Goal: Check status: Check status

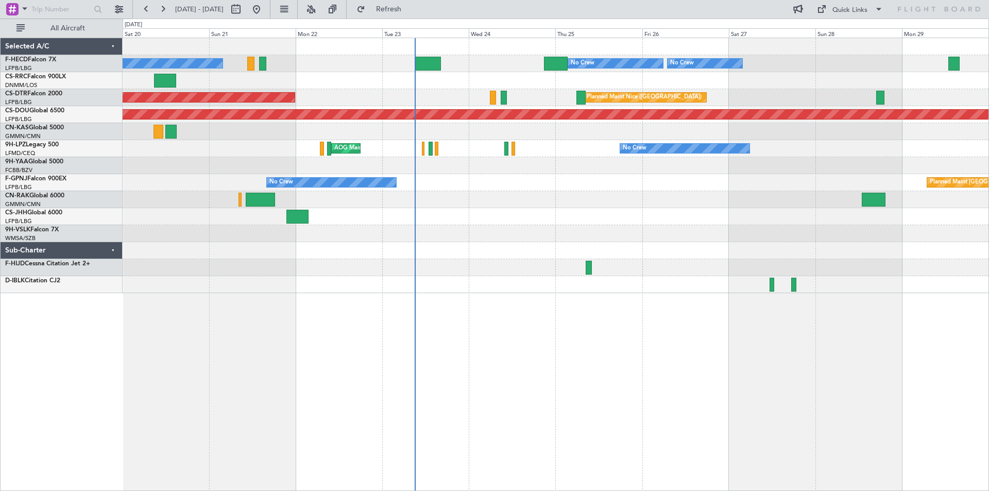
click at [436, 210] on div "Planned Maint Paris (Le Bourget) No Crew No Crew Planned Maint Paris (Le Bourge…" at bounding box center [556, 165] width 866 height 255
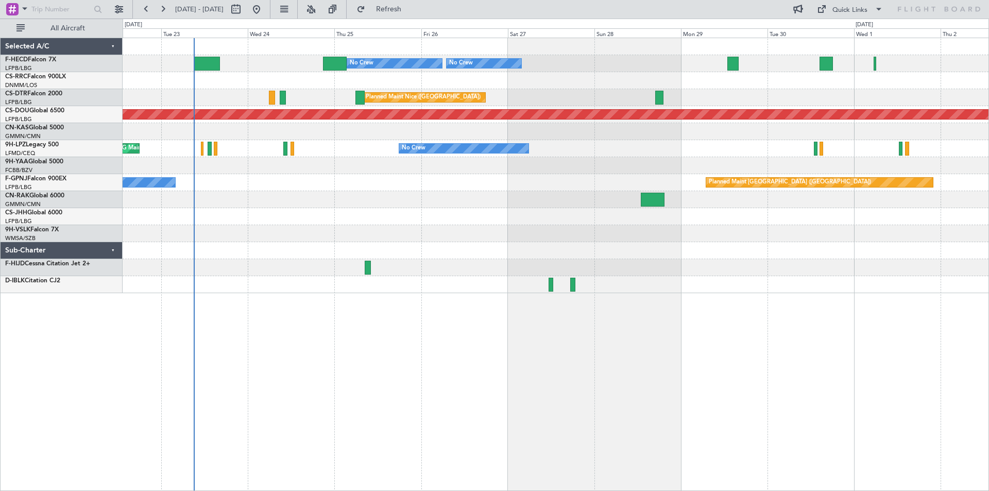
click at [414, 190] on div "Planned Maint Paris (Le Bourget) No Crew No Crew No Crew No Crew Planned Maint …" at bounding box center [556, 165] width 866 height 255
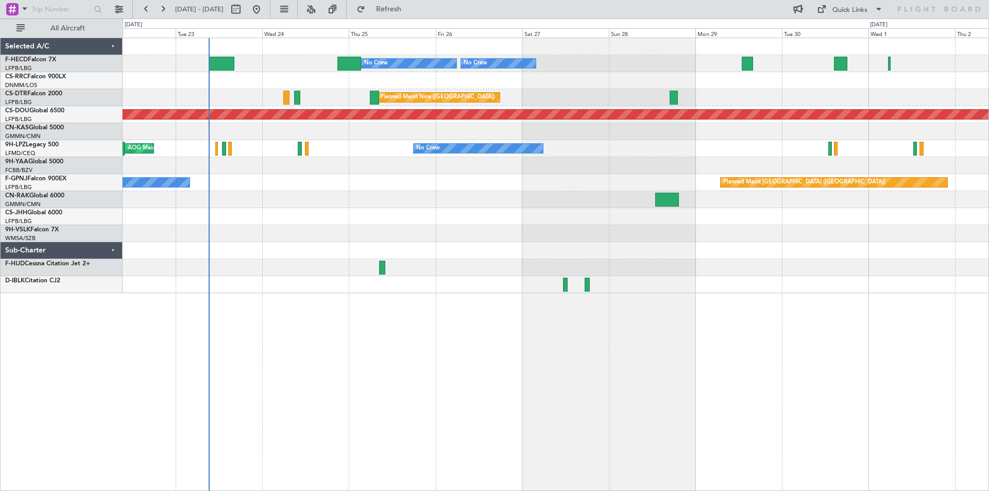
click at [645, 117] on div "Planned Maint Paris (Le Bourget) No Crew No Crew No Crew No Crew Planned Maint …" at bounding box center [556, 165] width 866 height 255
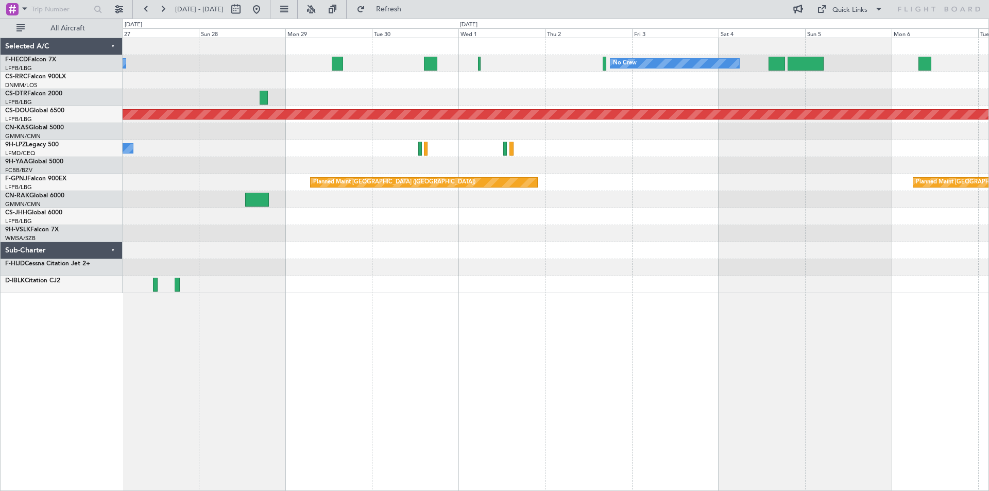
click at [480, 176] on div "No Crew No Crew Planned Maint Paris (Le Bourget) No Crew Planned Maint Nice (Cô…" at bounding box center [556, 165] width 866 height 255
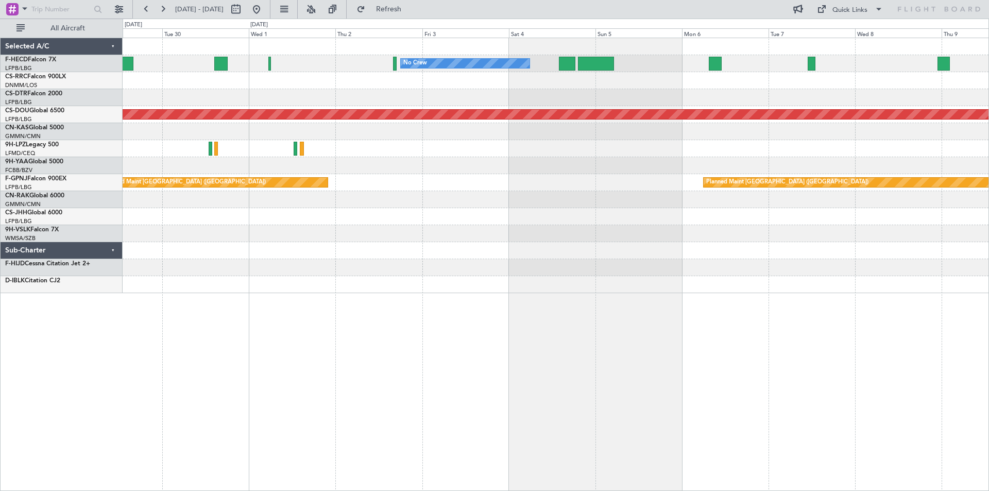
click at [515, 174] on div "No Crew No Crew No Crew Planned Maint London (Biggin Hill) No Crew Planned Main…" at bounding box center [556, 165] width 866 height 255
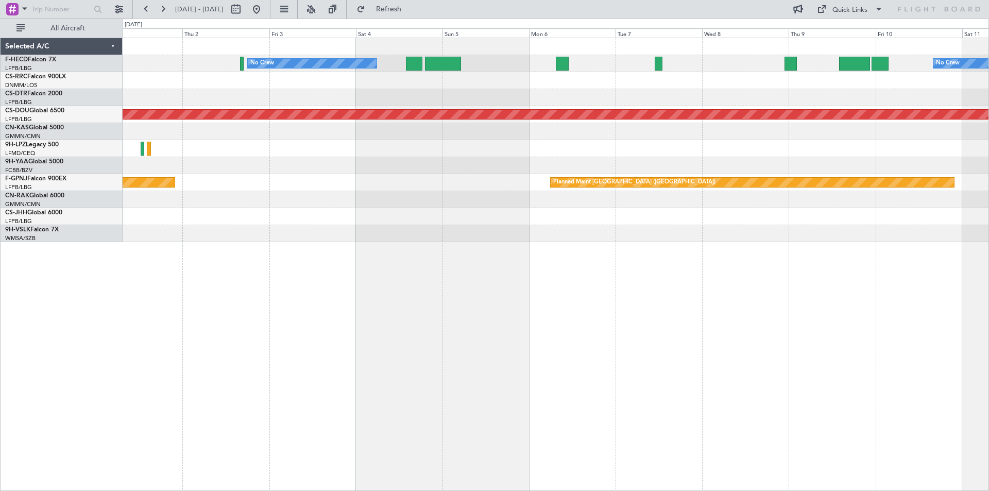
click at [416, 165] on div "No Crew No Crew Planned Maint Paris (Le Bourget) Planned Maint London (Biggin H…" at bounding box center [556, 140] width 866 height 204
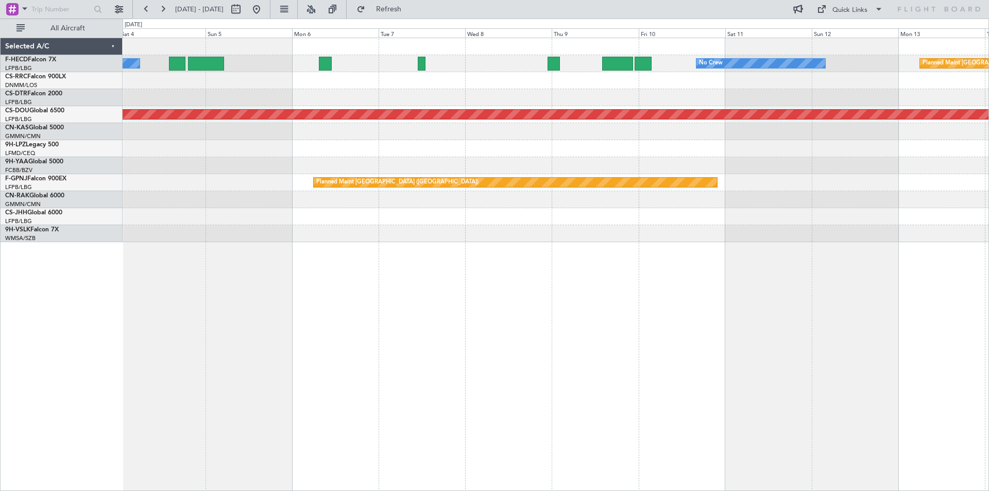
click at [243, 215] on div "No Crew No Crew Planned Maint Paris (Le Bourget) Planned Maint London (Biggin H…" at bounding box center [556, 140] width 866 height 204
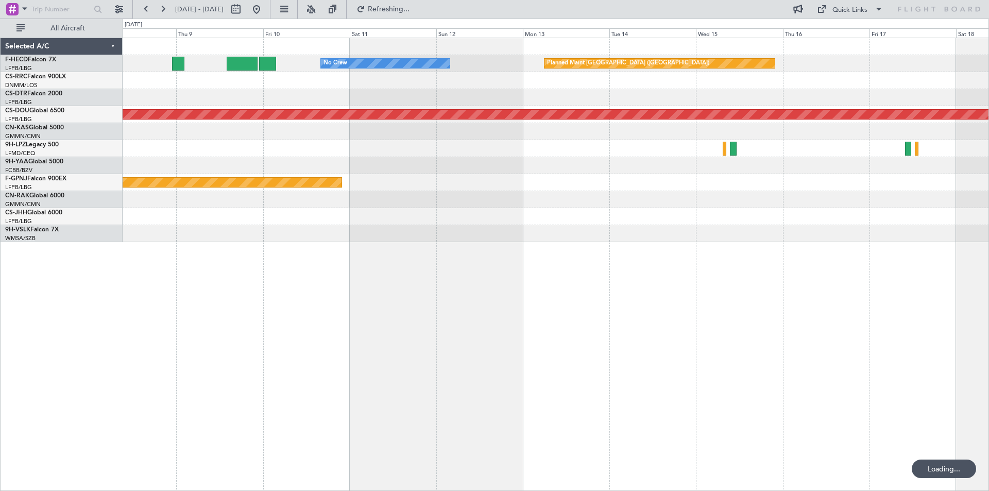
click at [428, 129] on div "No Crew Planned Maint [GEOGRAPHIC_DATA] ([GEOGRAPHIC_DATA]) Planned Maint [GEOG…" at bounding box center [556, 140] width 866 height 204
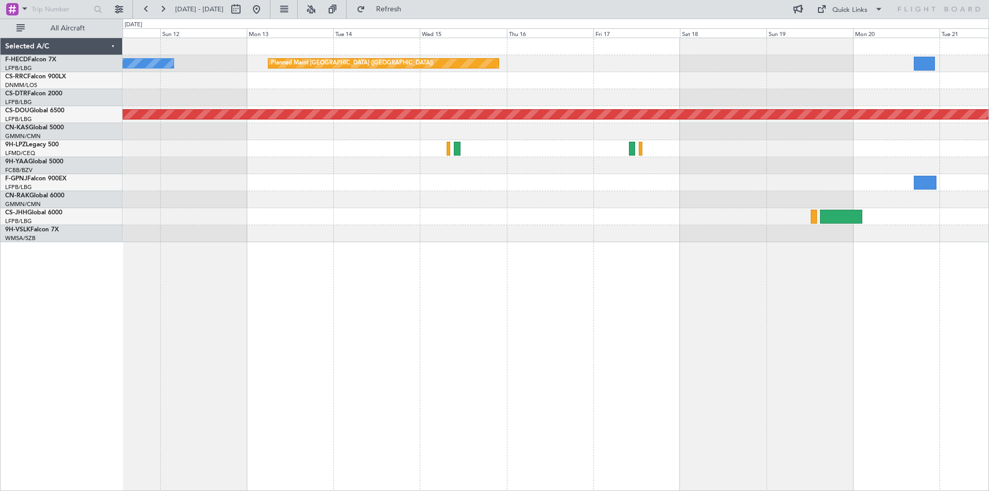
click at [406, 150] on div "No Crew Planned Maint [GEOGRAPHIC_DATA] ([GEOGRAPHIC_DATA]) Planned Maint [GEOG…" at bounding box center [556, 140] width 866 height 204
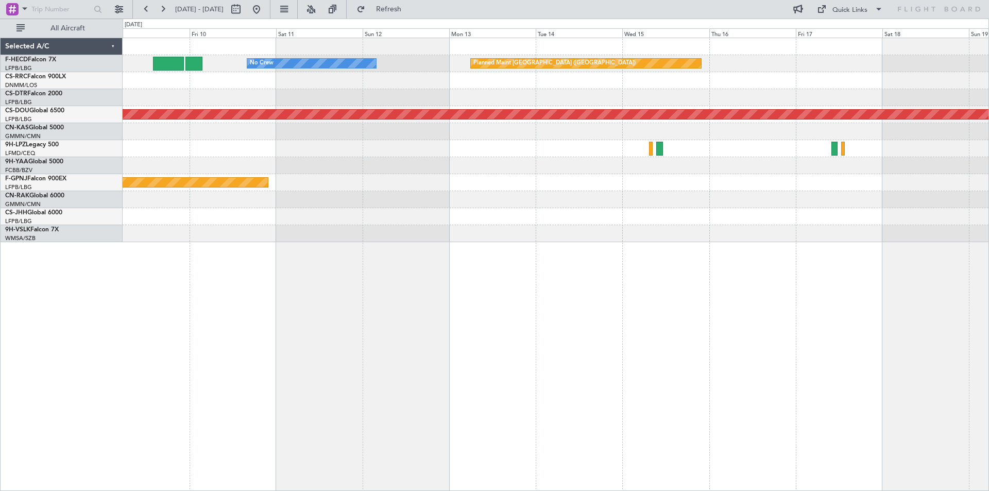
click at [716, 30] on div "Planned Maint Paris (Le Bourget) No Crew Planned Maint London (Biggin Hill) Pla…" at bounding box center [494, 255] width 989 height 472
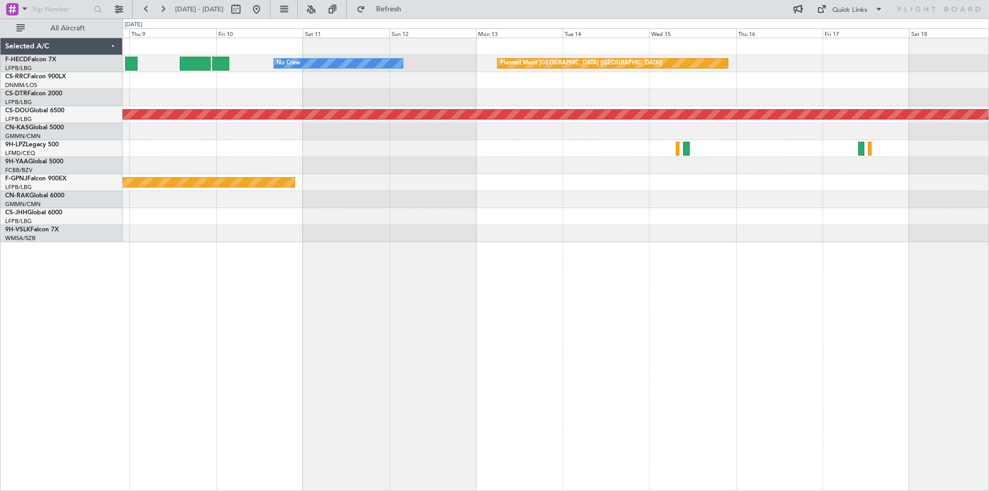
click at [523, 72] on div "Planned Maint Paris (Le Bourget) No Crew Planned Maint London (Biggin Hill) Pla…" at bounding box center [556, 140] width 866 height 204
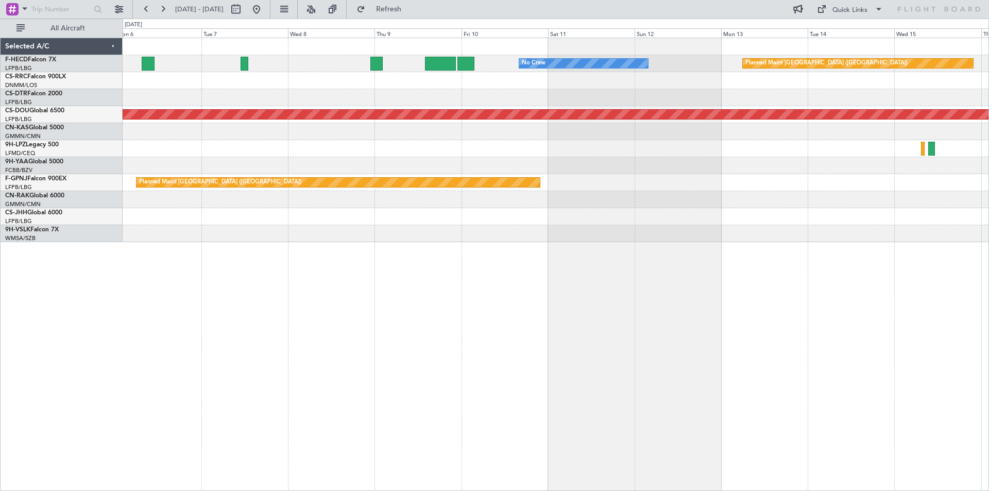
click at [537, 118] on div "Planned Maint London ([GEOGRAPHIC_DATA])" at bounding box center [555, 114] width 2597 height 10
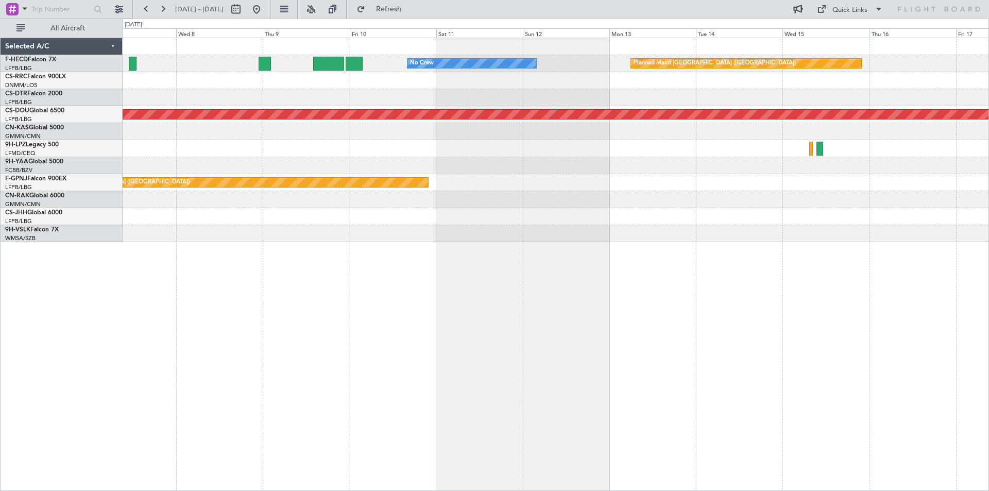
click at [430, 100] on div "No Crew Planned Maint [GEOGRAPHIC_DATA] ([GEOGRAPHIC_DATA]) Planned Maint [GEOG…" at bounding box center [556, 140] width 866 height 204
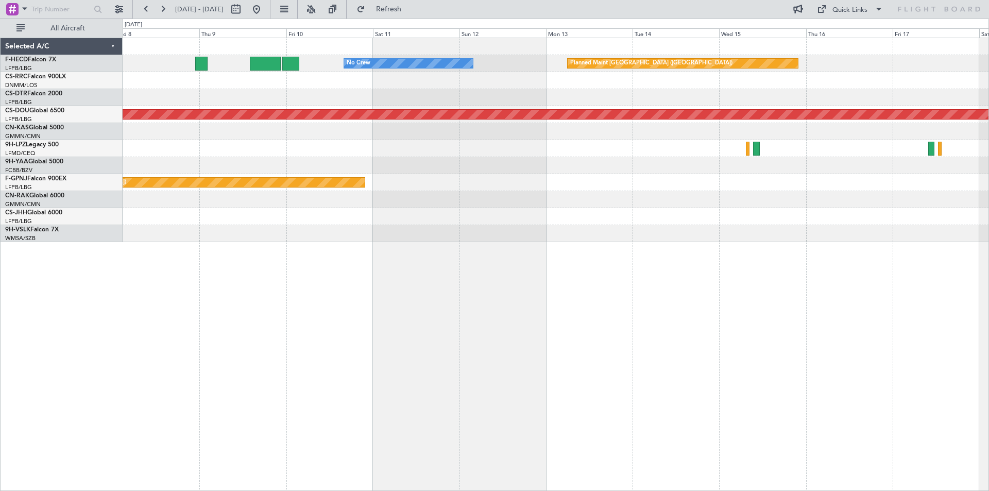
click at [449, 166] on div "No Crew Planned Maint [GEOGRAPHIC_DATA] ([GEOGRAPHIC_DATA]) Planned Maint [GEOG…" at bounding box center [556, 140] width 866 height 204
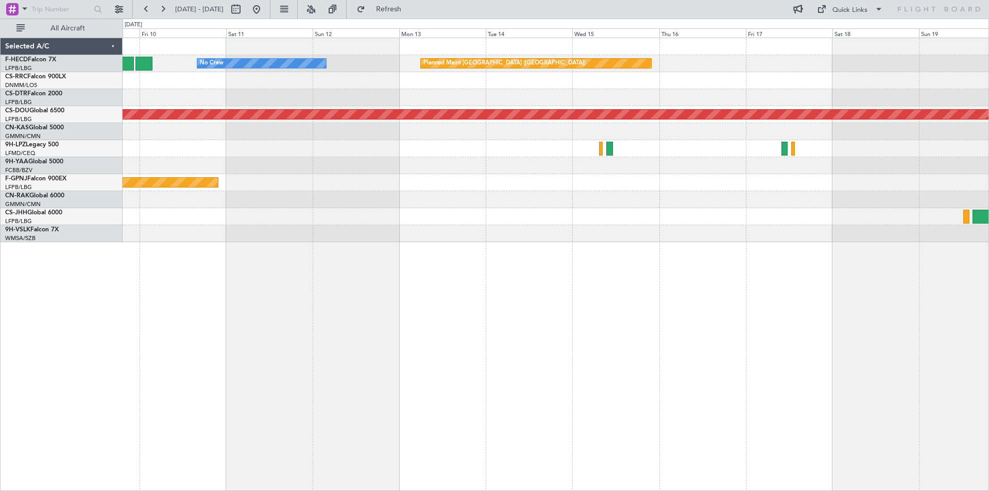
click at [446, 153] on div "No Crew Planned Maint [GEOGRAPHIC_DATA] ([GEOGRAPHIC_DATA]) Planned Maint [GEOG…" at bounding box center [556, 140] width 866 height 204
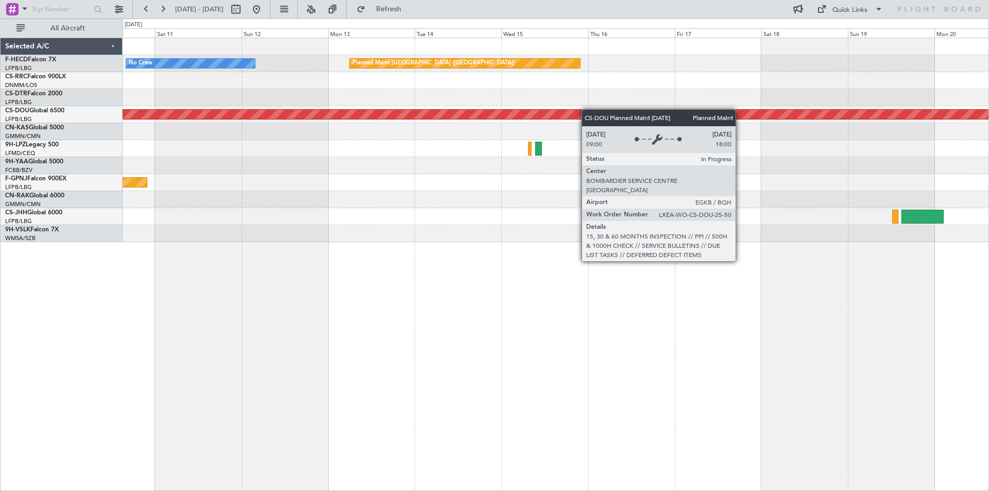
click at [328, 149] on div "No Crew Planned Maint [GEOGRAPHIC_DATA] ([GEOGRAPHIC_DATA]) Planned Maint [GEOG…" at bounding box center [556, 140] width 866 height 204
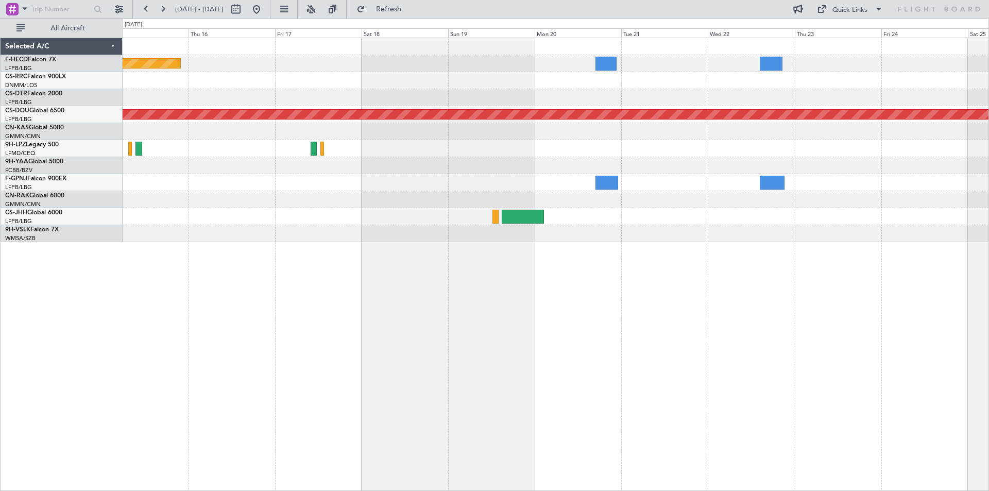
click at [647, 182] on div "Planned Maint [GEOGRAPHIC_DATA] ([GEOGRAPHIC_DATA]) Planned Maint [GEOGRAPHIC_D…" at bounding box center [556, 140] width 866 height 204
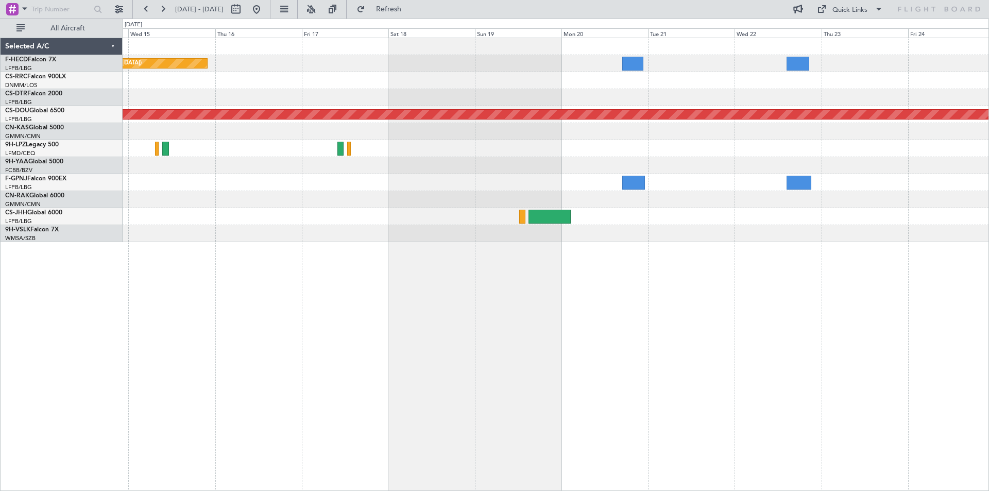
click at [500, 194] on div "Planned Maint [GEOGRAPHIC_DATA] ([GEOGRAPHIC_DATA]) Planned Maint [GEOGRAPHIC_D…" at bounding box center [556, 140] width 866 height 204
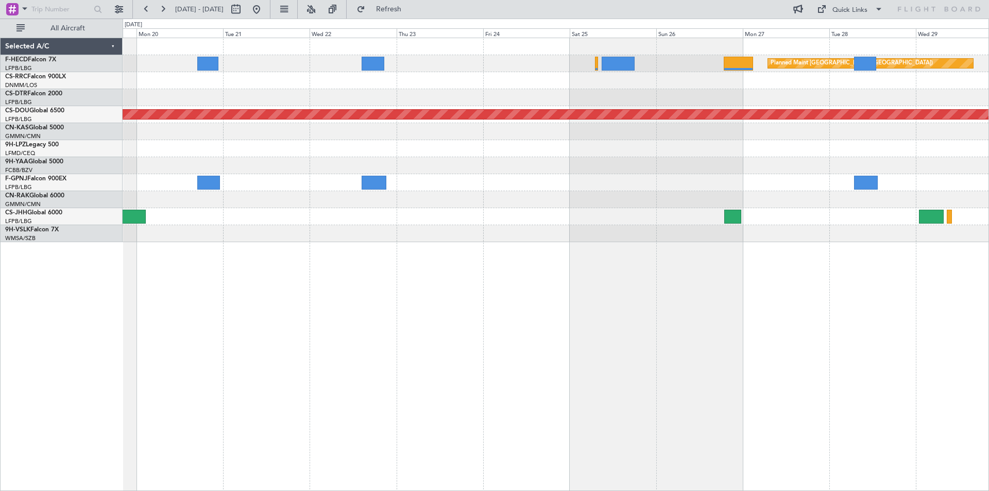
click at [381, 80] on div at bounding box center [556, 80] width 866 height 17
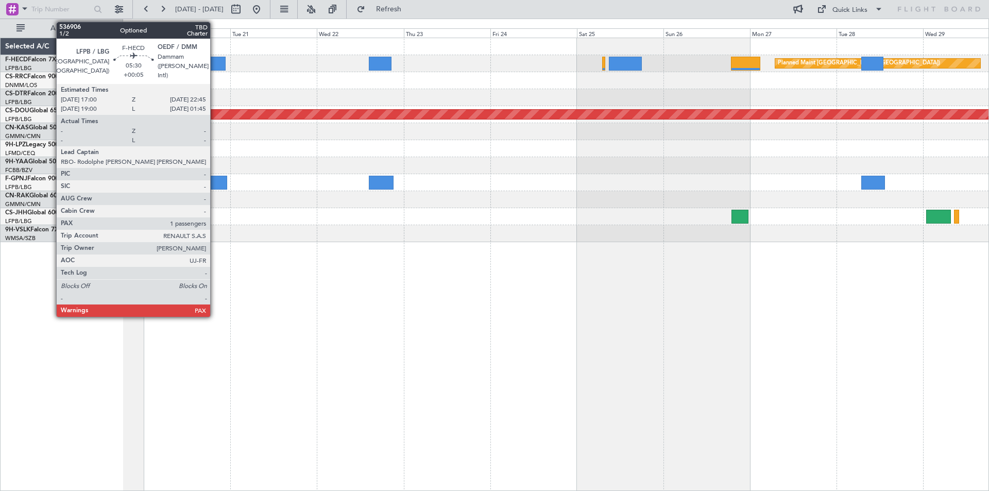
click at [215, 62] on div at bounding box center [214, 64] width 21 height 14
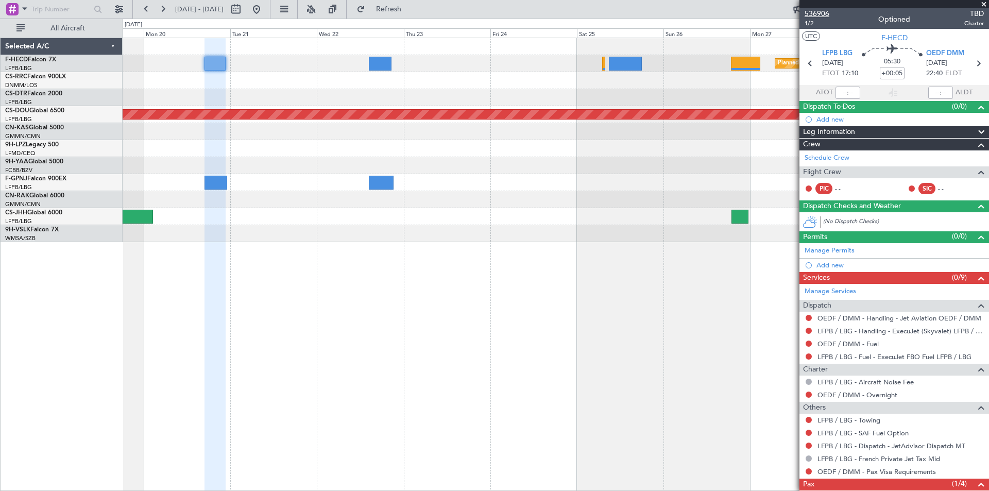
click at [809, 14] on span "536906" at bounding box center [816, 13] width 25 height 11
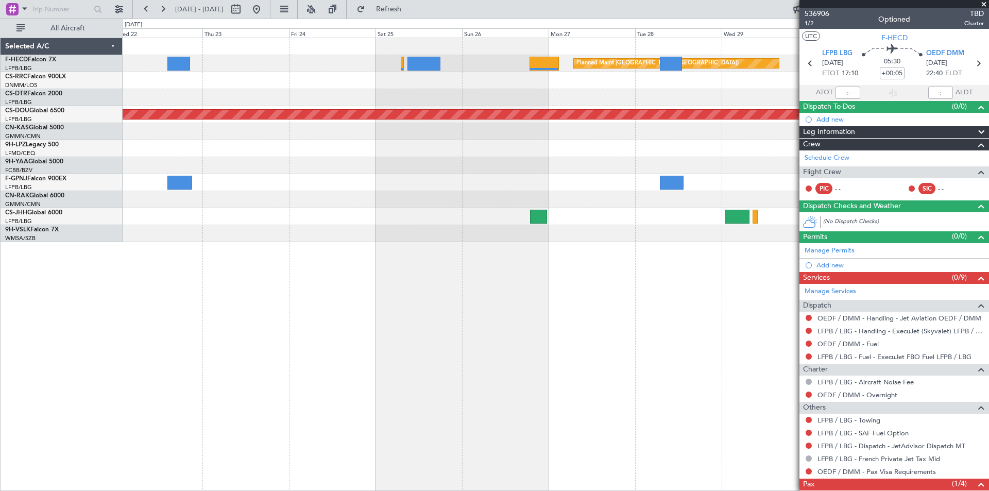
click at [269, 155] on div "Planned Maint [GEOGRAPHIC_DATA] ([GEOGRAPHIC_DATA]) Planned Maint [GEOGRAPHIC_D…" at bounding box center [556, 140] width 866 height 204
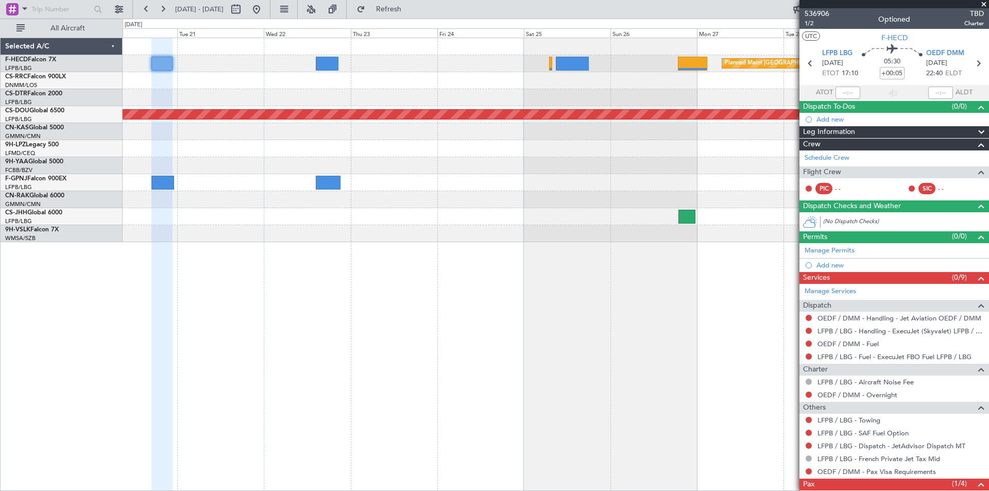
click at [536, 229] on div "Planned Maint [GEOGRAPHIC_DATA] ([GEOGRAPHIC_DATA]) Planned Maint [GEOGRAPHIC_D…" at bounding box center [556, 264] width 866 height 453
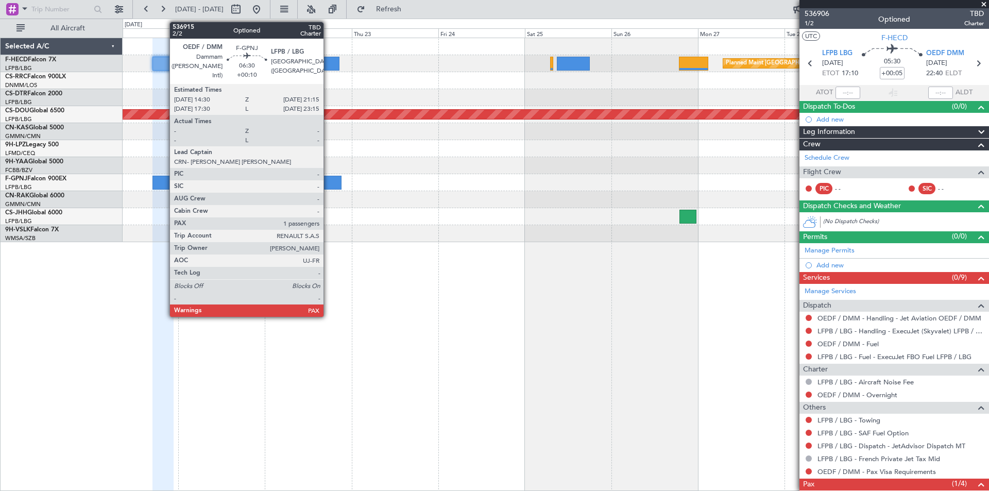
click at [328, 180] on div at bounding box center [329, 183] width 25 height 14
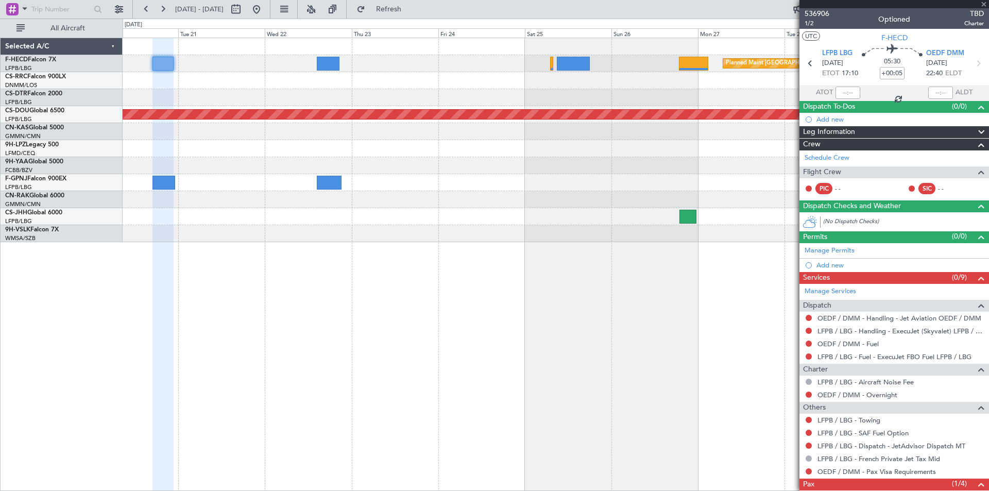
type input "+00:10"
type input "3"
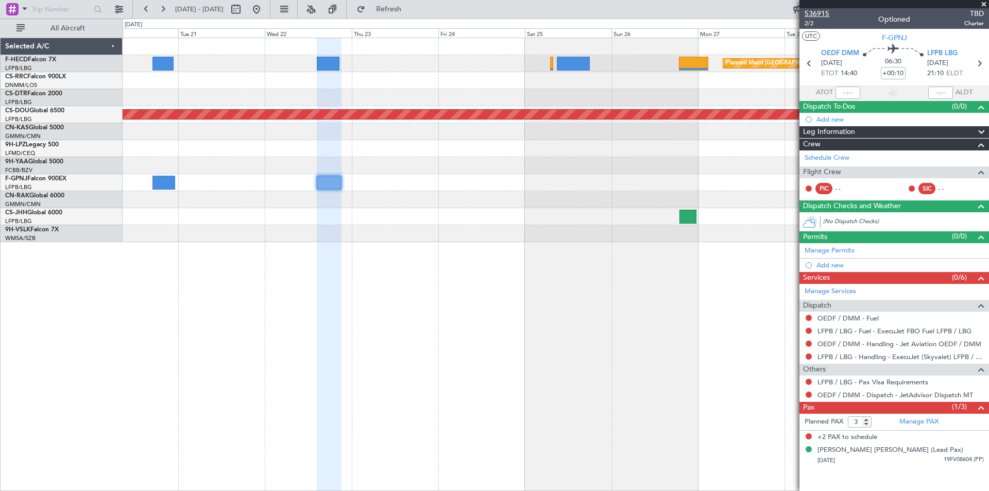
click at [824, 9] on span "536915" at bounding box center [816, 13] width 25 height 11
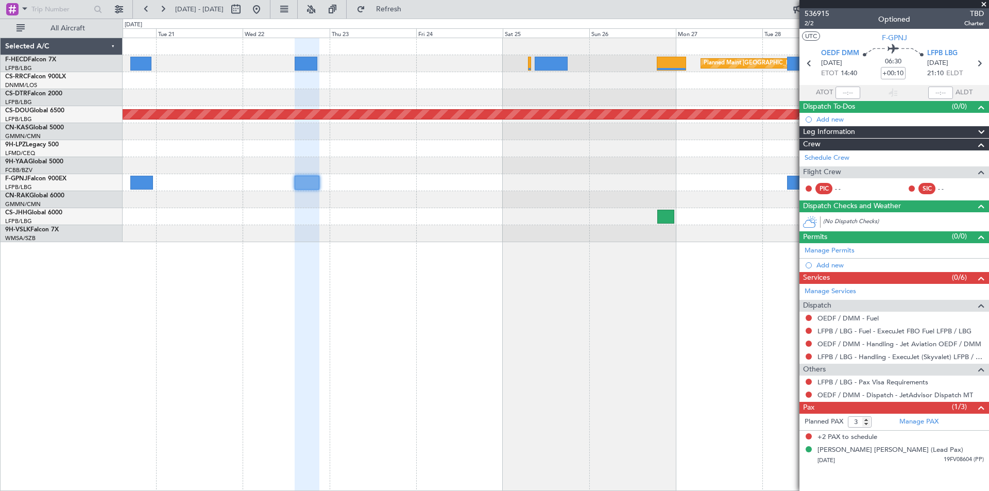
click at [355, 221] on div "Planned Maint [GEOGRAPHIC_DATA] ([GEOGRAPHIC_DATA]) Planned Maint [GEOGRAPHIC_D…" at bounding box center [556, 140] width 866 height 204
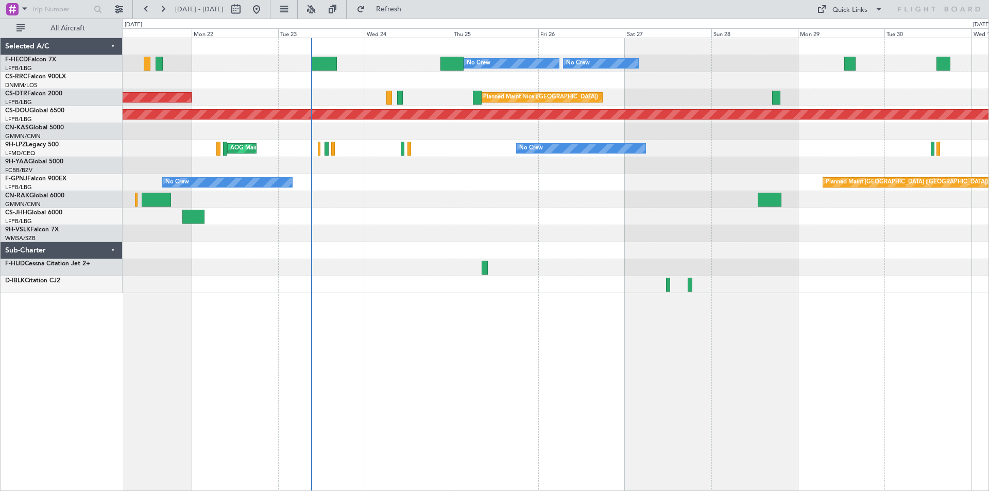
click at [512, 263] on div "Planned Maint [GEOGRAPHIC_DATA] ([GEOGRAPHIC_DATA]) No Crew No Crew No Crew Pla…" at bounding box center [556, 165] width 866 height 255
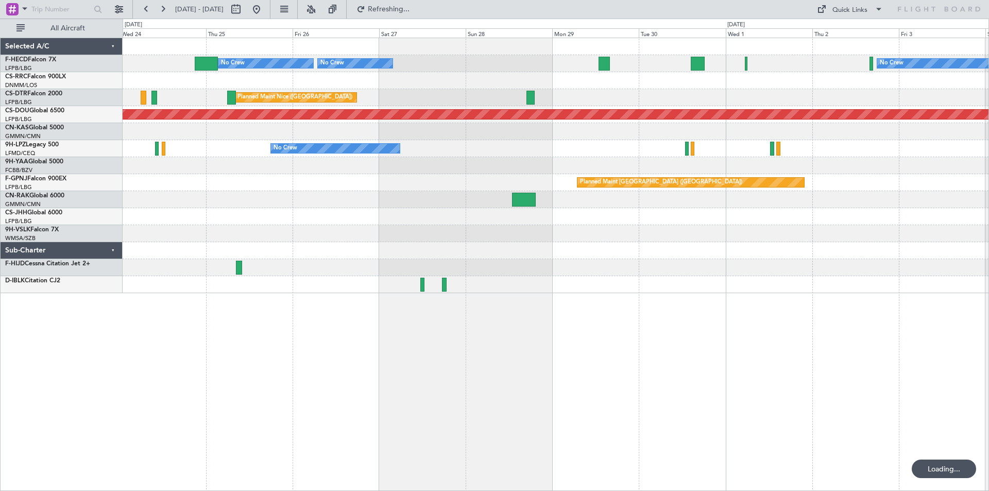
click at [540, 235] on div "Planned Maint [GEOGRAPHIC_DATA] ([GEOGRAPHIC_DATA]) No Crew No Crew No Crew [GE…" at bounding box center [556, 165] width 866 height 255
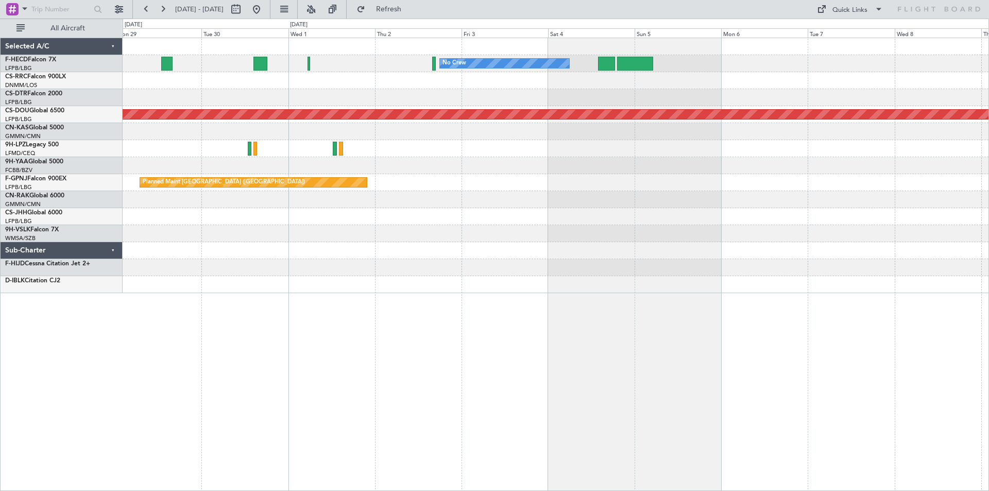
click at [513, 240] on div "No Crew No Crew Planned Maint [GEOGRAPHIC_DATA] ([GEOGRAPHIC_DATA]) [GEOGRAPHIC…" at bounding box center [556, 165] width 866 height 255
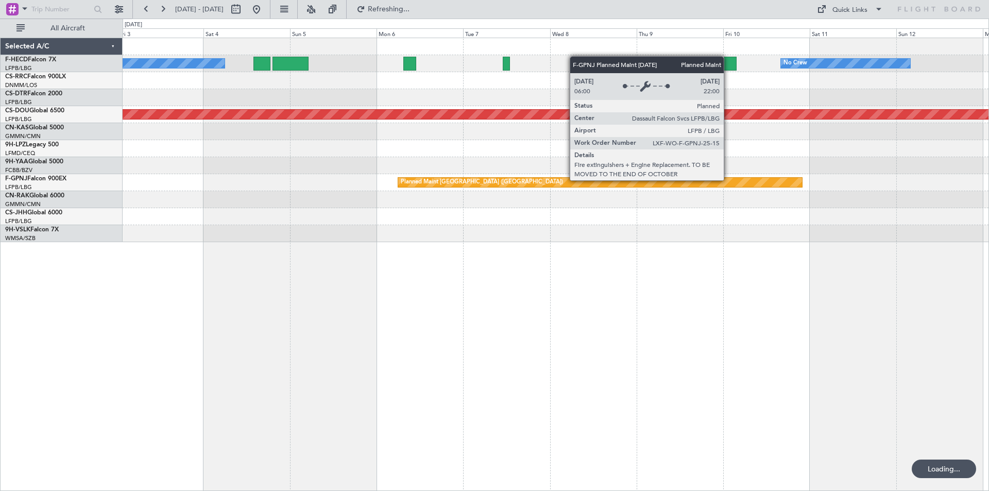
click at [340, 224] on div "No Crew No Crew Planned Maint [GEOGRAPHIC_DATA] ([GEOGRAPHIC_DATA]) Planned Mai…" at bounding box center [556, 140] width 866 height 204
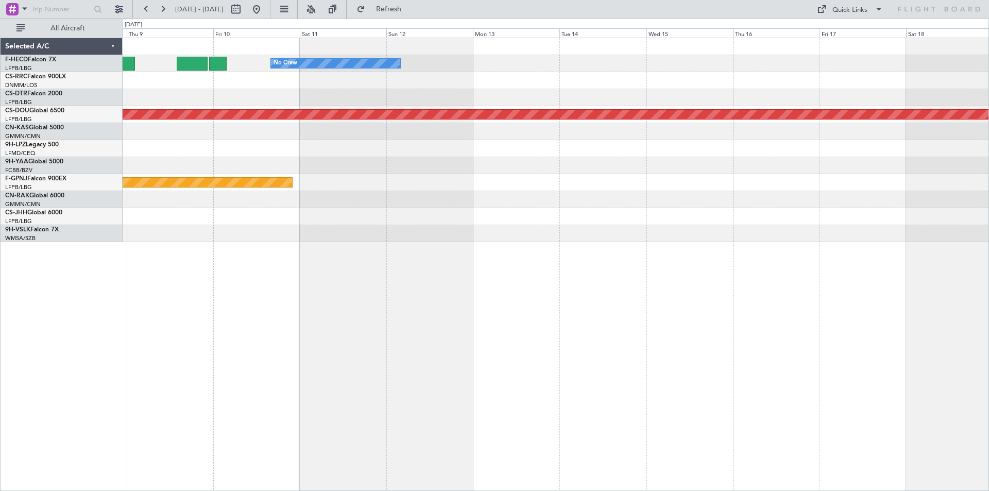
click at [398, 199] on div "No Crew Planned Maint [GEOGRAPHIC_DATA] ([GEOGRAPHIC_DATA]) Planned Maint [GEOG…" at bounding box center [556, 140] width 866 height 204
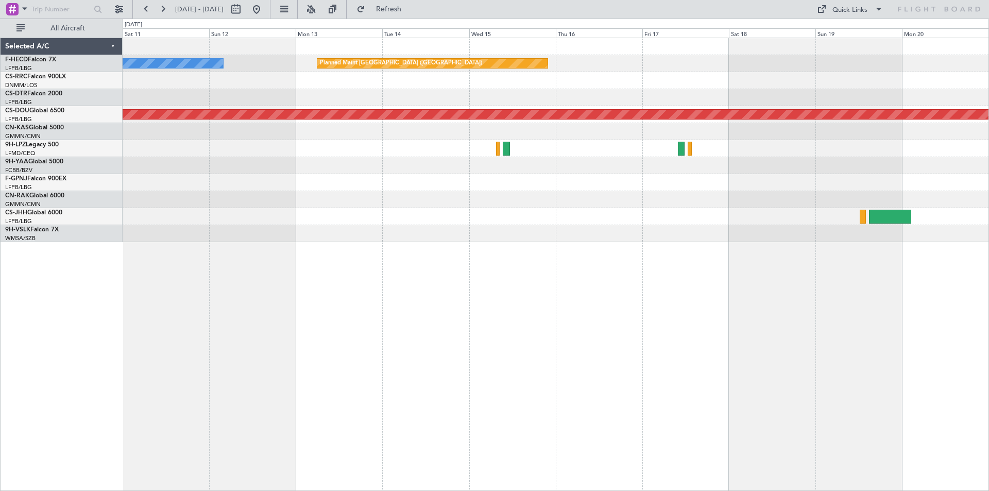
click at [149, 238] on div "No Crew Planned Maint [GEOGRAPHIC_DATA] ([GEOGRAPHIC_DATA]) Planned Maint [GEOG…" at bounding box center [556, 140] width 866 height 204
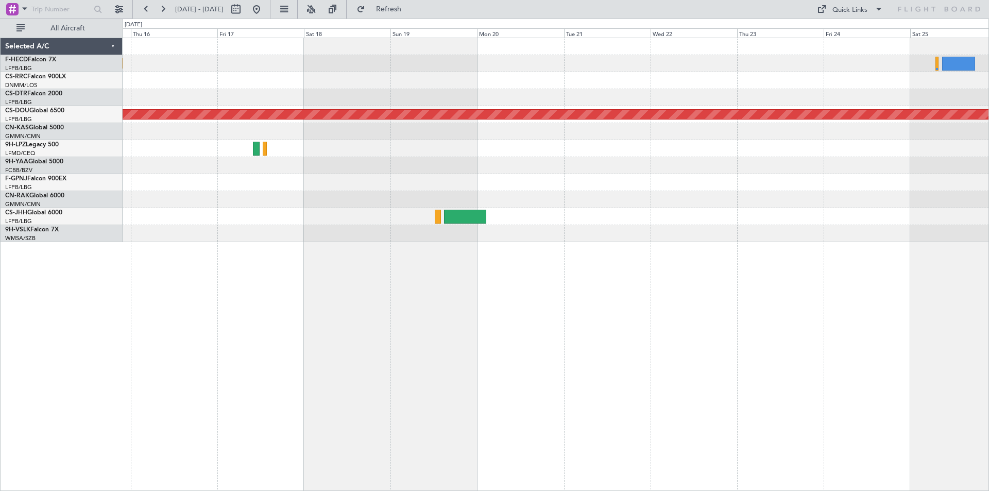
click at [345, 236] on div "Planned Maint [GEOGRAPHIC_DATA] ([GEOGRAPHIC_DATA]) Planned Maint [GEOGRAPHIC_D…" at bounding box center [556, 140] width 866 height 204
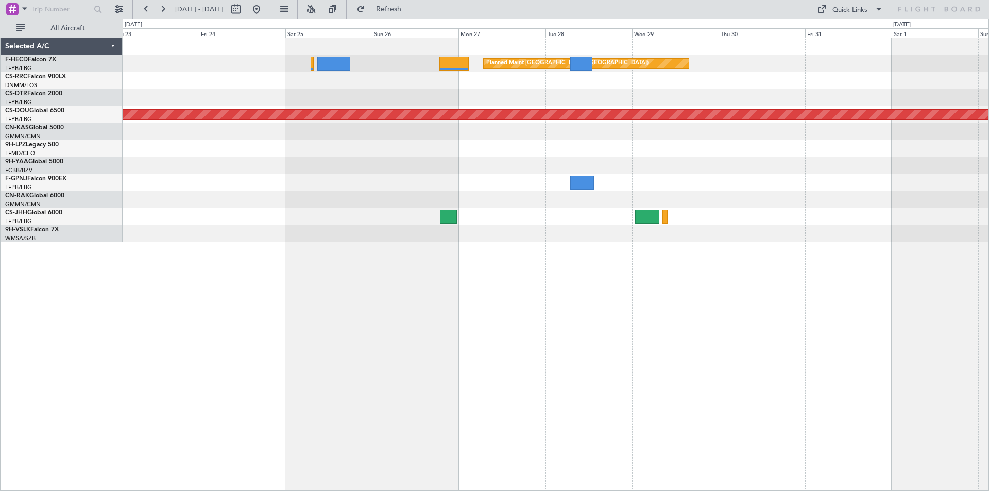
click at [412, 171] on div "Planned Maint [GEOGRAPHIC_DATA] ([GEOGRAPHIC_DATA]) Planned Maint [GEOGRAPHIC_D…" at bounding box center [556, 140] width 866 height 204
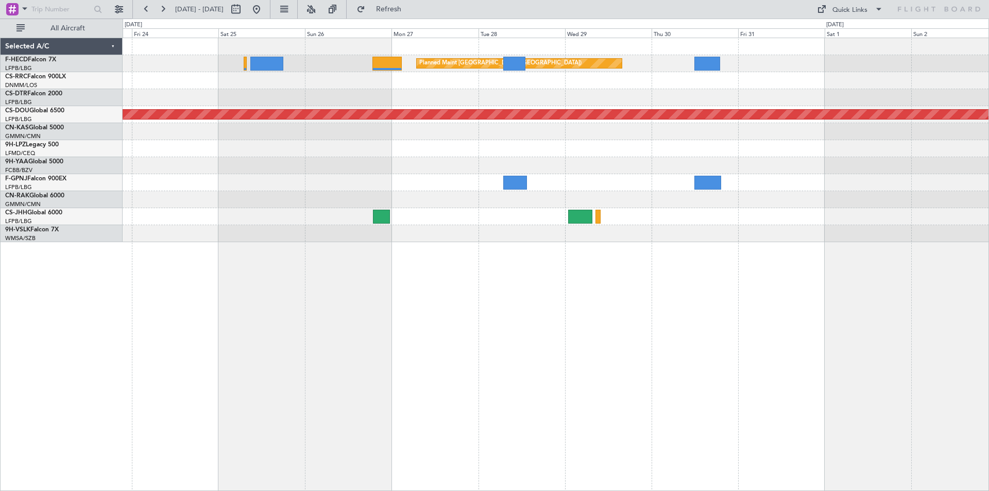
click at [543, 187] on div "Planned Maint [GEOGRAPHIC_DATA] ([GEOGRAPHIC_DATA]) Planned Maint [GEOGRAPHIC_D…" at bounding box center [556, 140] width 866 height 204
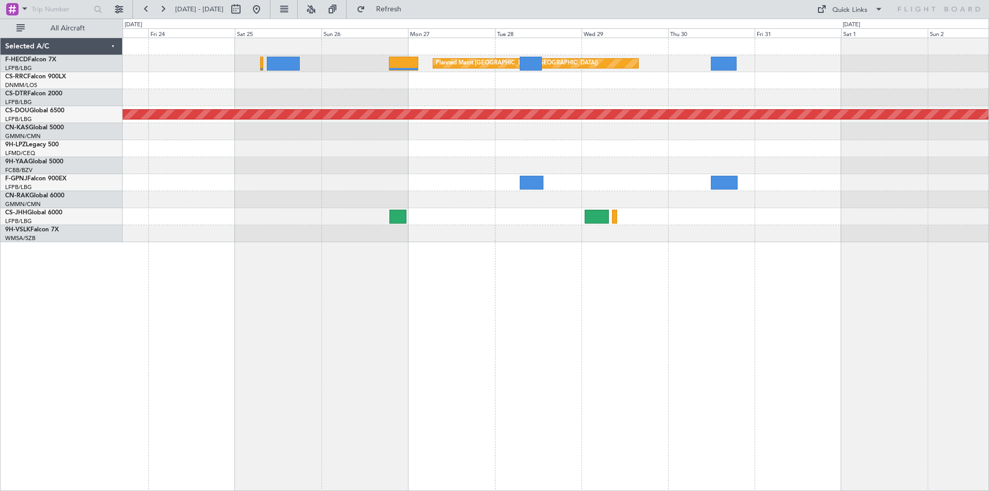
click at [690, 164] on div "Planned Maint [GEOGRAPHIC_DATA] ([GEOGRAPHIC_DATA]) Planned Maint [GEOGRAPHIC_D…" at bounding box center [556, 140] width 866 height 204
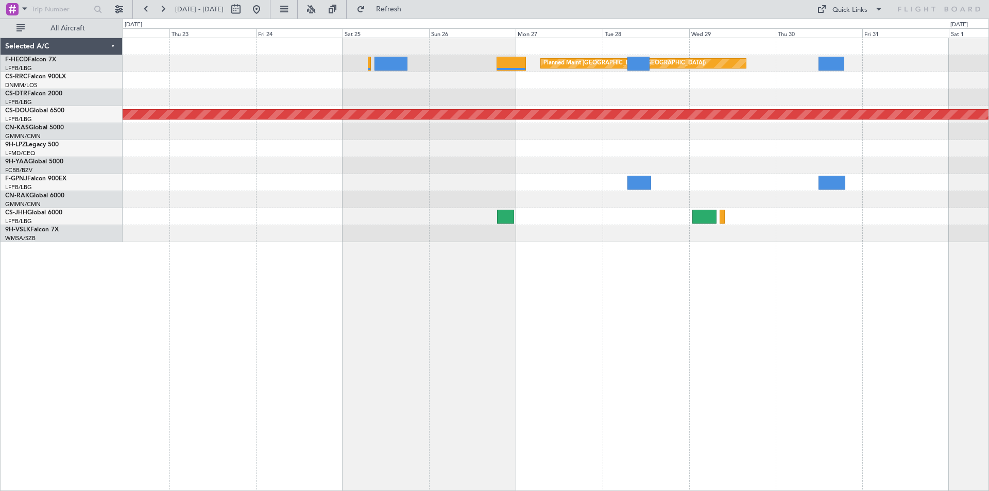
click at [537, 91] on div at bounding box center [556, 97] width 866 height 17
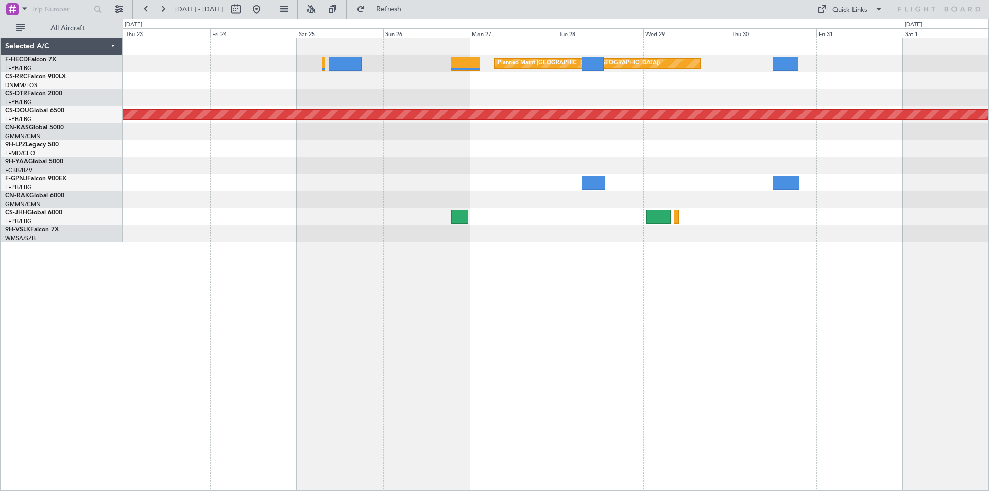
click at [553, 97] on div at bounding box center [556, 97] width 866 height 17
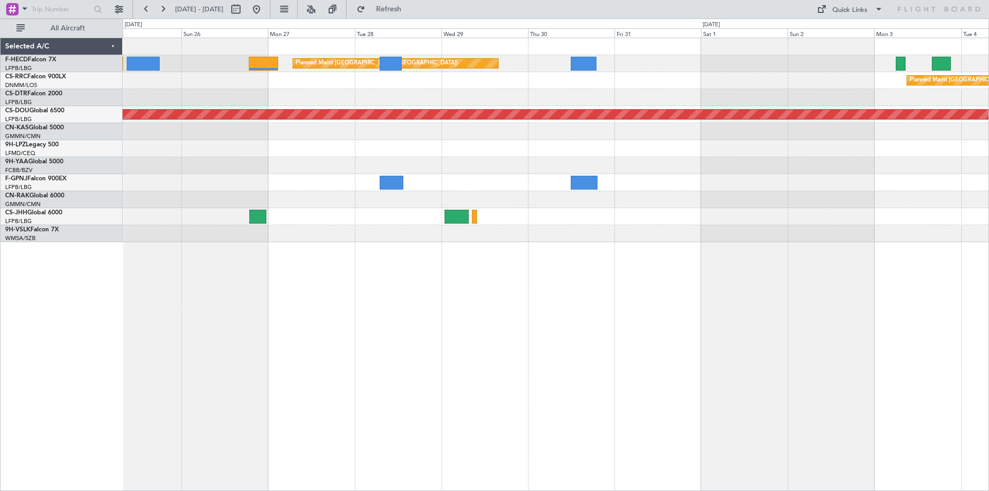
click at [433, 161] on div "Planned Maint [GEOGRAPHIC_DATA] ([GEOGRAPHIC_DATA]) Planned Maint [GEOGRAPHIC_D…" at bounding box center [556, 140] width 866 height 204
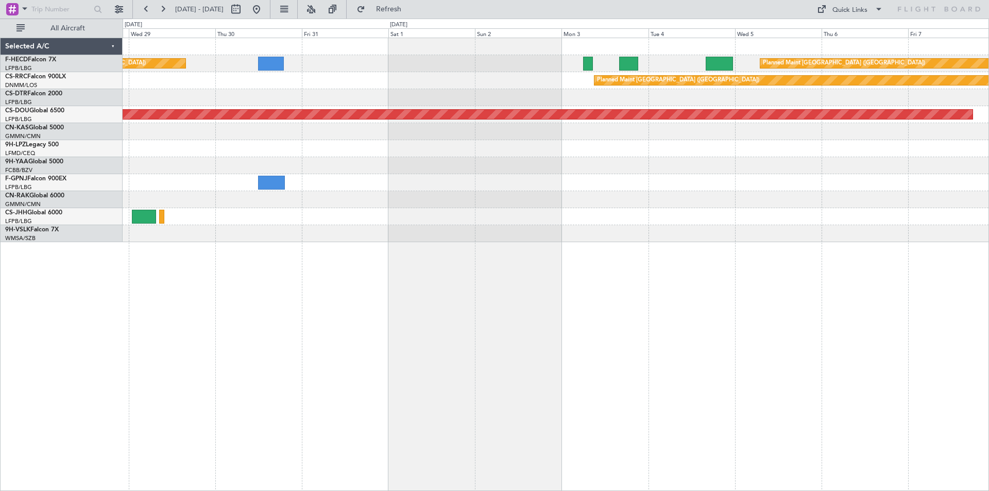
click at [193, 290] on div "Planned Maint [GEOGRAPHIC_DATA] ([GEOGRAPHIC_DATA]) Planned Maint [GEOGRAPHIC_D…" at bounding box center [556, 264] width 866 height 453
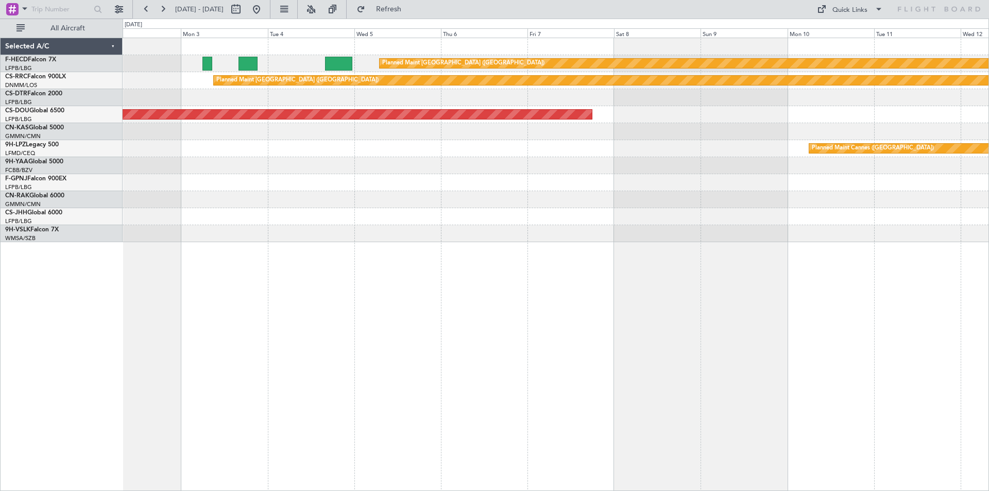
click at [464, 295] on div "Planned Maint [GEOGRAPHIC_DATA] ([GEOGRAPHIC_DATA]) Planned Maint [GEOGRAPHIC_D…" at bounding box center [556, 264] width 866 height 453
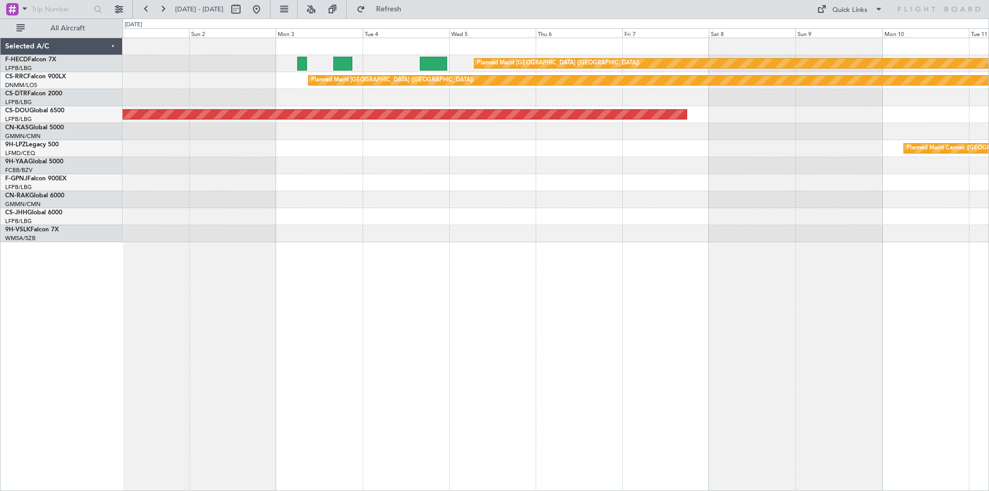
click at [627, 96] on div at bounding box center [556, 97] width 866 height 17
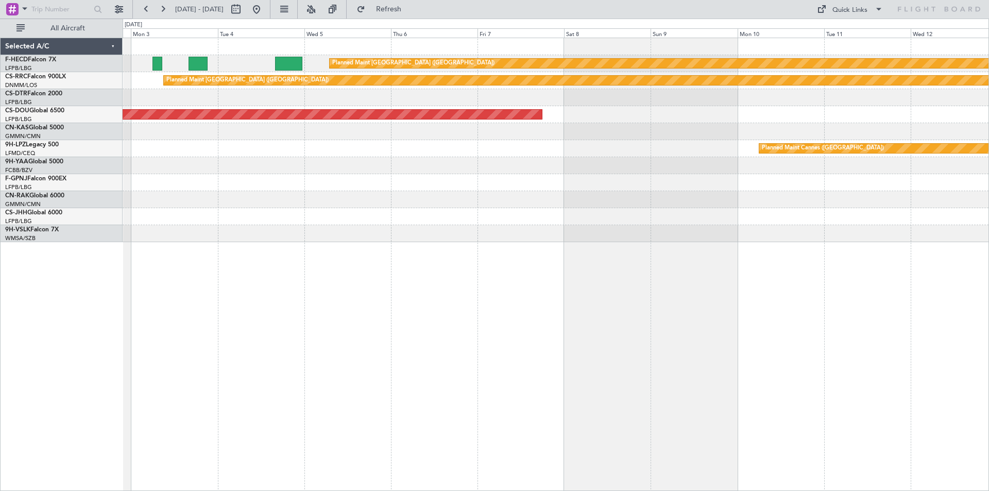
click at [447, 257] on div "Planned Maint [GEOGRAPHIC_DATA] ([GEOGRAPHIC_DATA]) Planned Maint [GEOGRAPHIC_D…" at bounding box center [556, 264] width 866 height 453
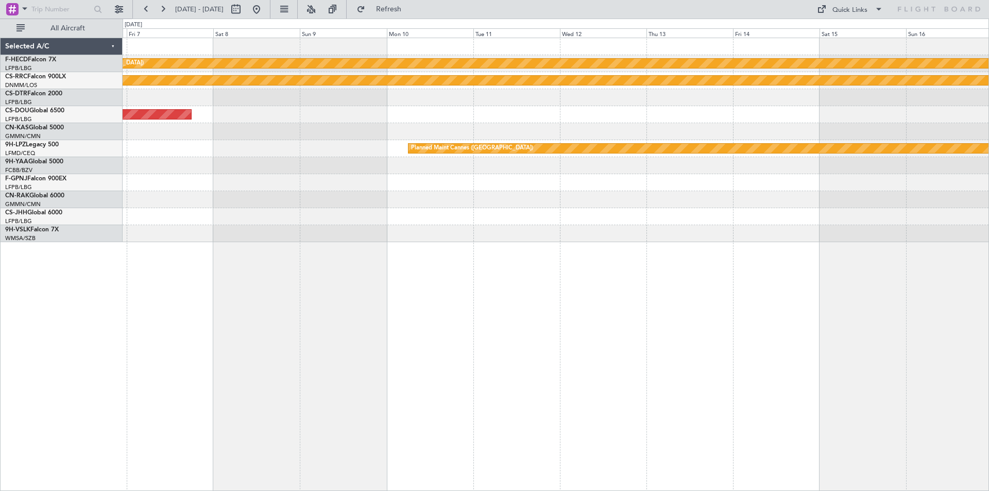
click at [558, 129] on div "Planned Maint [GEOGRAPHIC_DATA] ([GEOGRAPHIC_DATA]) Planned Maint [GEOGRAPHIC_D…" at bounding box center [556, 140] width 866 height 204
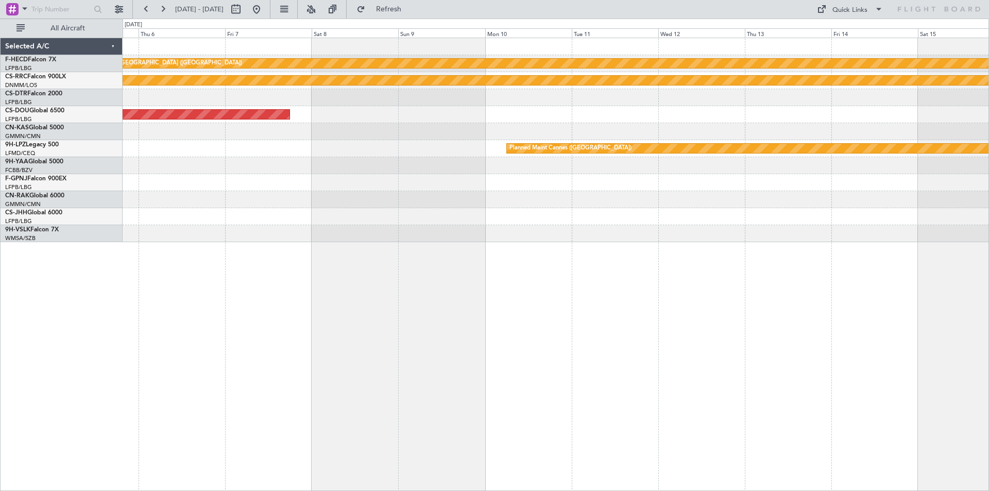
click at [540, 261] on div "Planned Maint [GEOGRAPHIC_DATA] ([GEOGRAPHIC_DATA]) Planned Maint [GEOGRAPHIC_D…" at bounding box center [556, 264] width 866 height 453
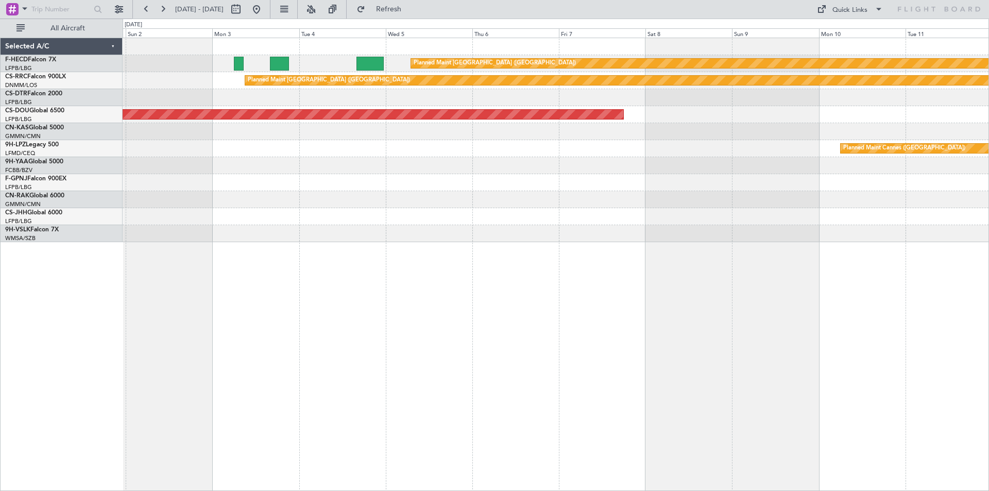
click at [620, 254] on div "Planned Maint [GEOGRAPHIC_DATA] ([GEOGRAPHIC_DATA]) Planned Maint [GEOGRAPHIC_D…" at bounding box center [556, 264] width 866 height 453
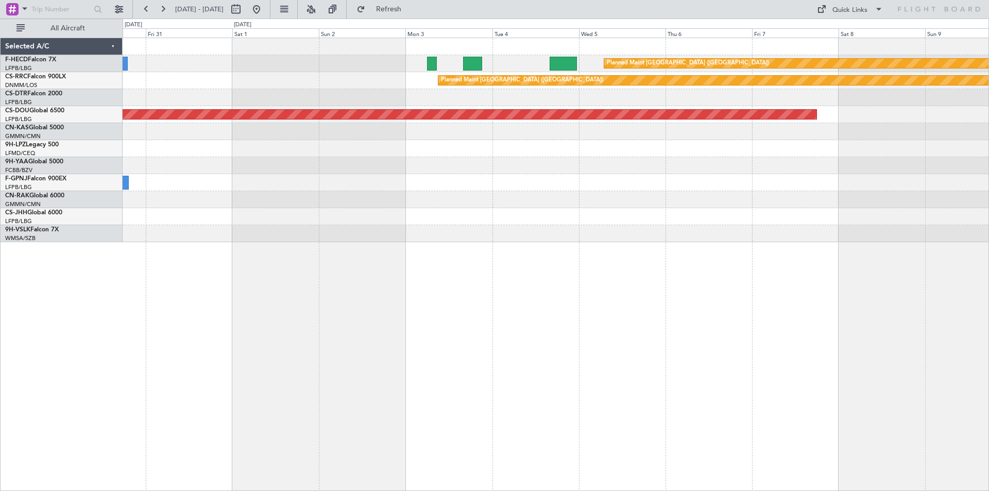
click at [613, 164] on div at bounding box center [556, 165] width 866 height 17
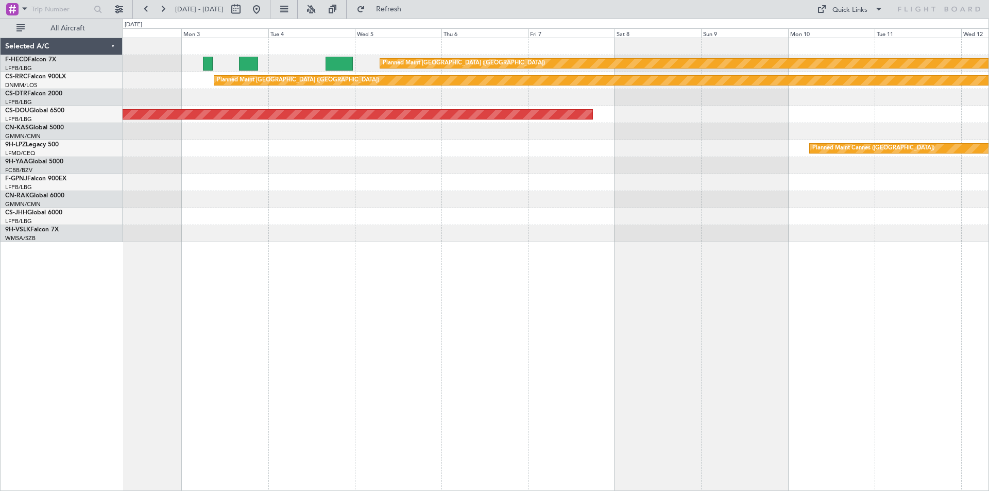
click at [490, 125] on div "Planned Maint [GEOGRAPHIC_DATA] ([GEOGRAPHIC_DATA]) Planned Maint [GEOGRAPHIC_D…" at bounding box center [556, 140] width 866 height 204
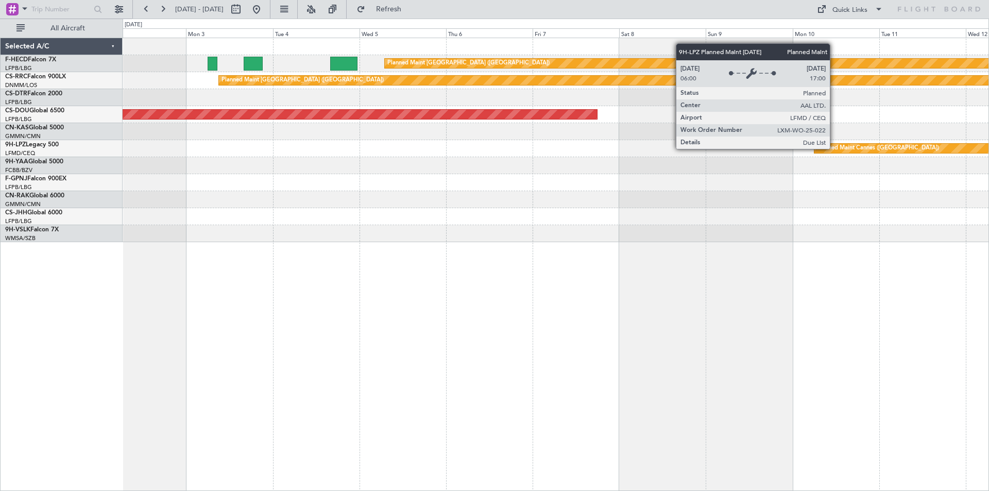
click at [387, 208] on div "Planned Maint [GEOGRAPHIC_DATA] ([GEOGRAPHIC_DATA]) Planned Maint [GEOGRAPHIC_D…" at bounding box center [556, 140] width 866 height 204
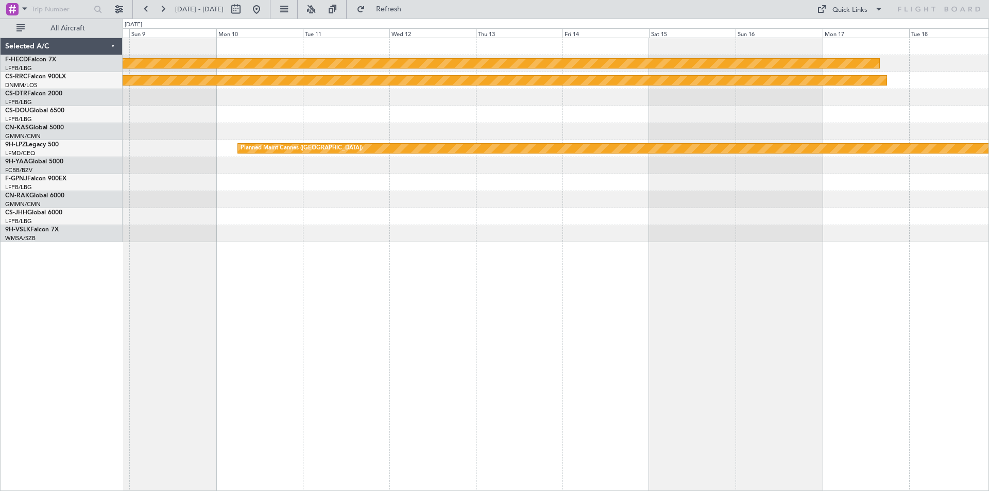
click at [509, 174] on div "Planned Maint [GEOGRAPHIC_DATA] ([GEOGRAPHIC_DATA]) Planned Maint [GEOGRAPHIC_D…" at bounding box center [556, 140] width 866 height 204
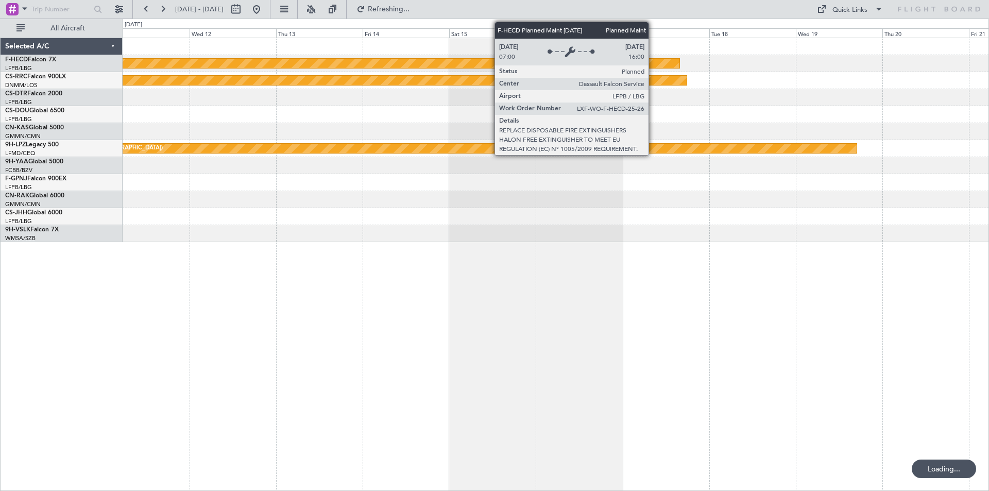
click at [653, 66] on div "Planned Maint [GEOGRAPHIC_DATA] ([GEOGRAPHIC_DATA])" at bounding box center [144, 63] width 1071 height 9
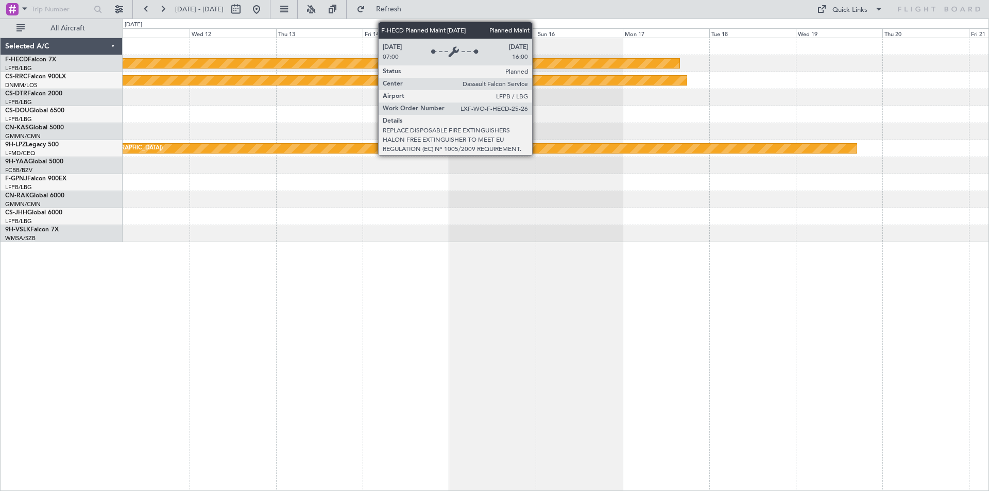
click at [536, 65] on div "Planned Maint [GEOGRAPHIC_DATA] ([GEOGRAPHIC_DATA])" at bounding box center [144, 63] width 1071 height 9
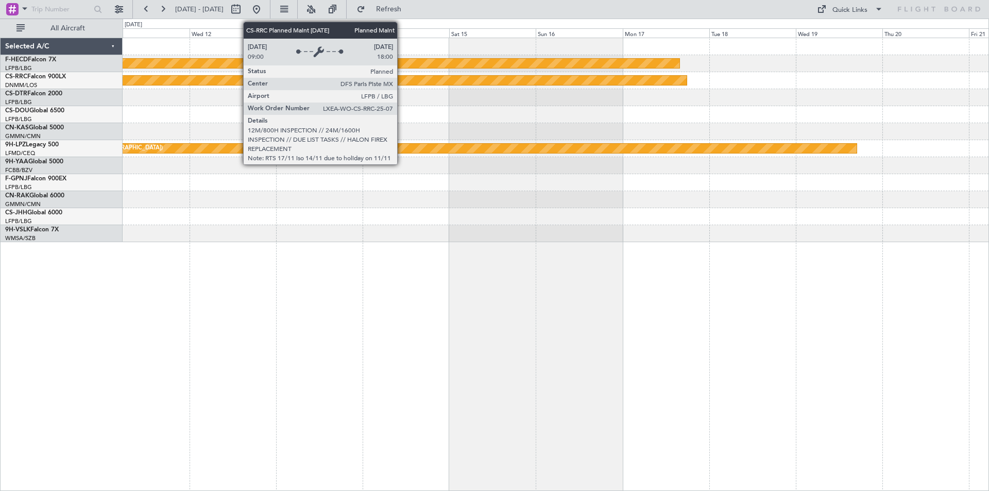
click at [263, 113] on div "Planned Maint [GEOGRAPHIC_DATA] ([GEOGRAPHIC_DATA]) Planned Maint [GEOGRAPHIC_D…" at bounding box center [556, 140] width 866 height 204
